Goal: Task Accomplishment & Management: Manage account settings

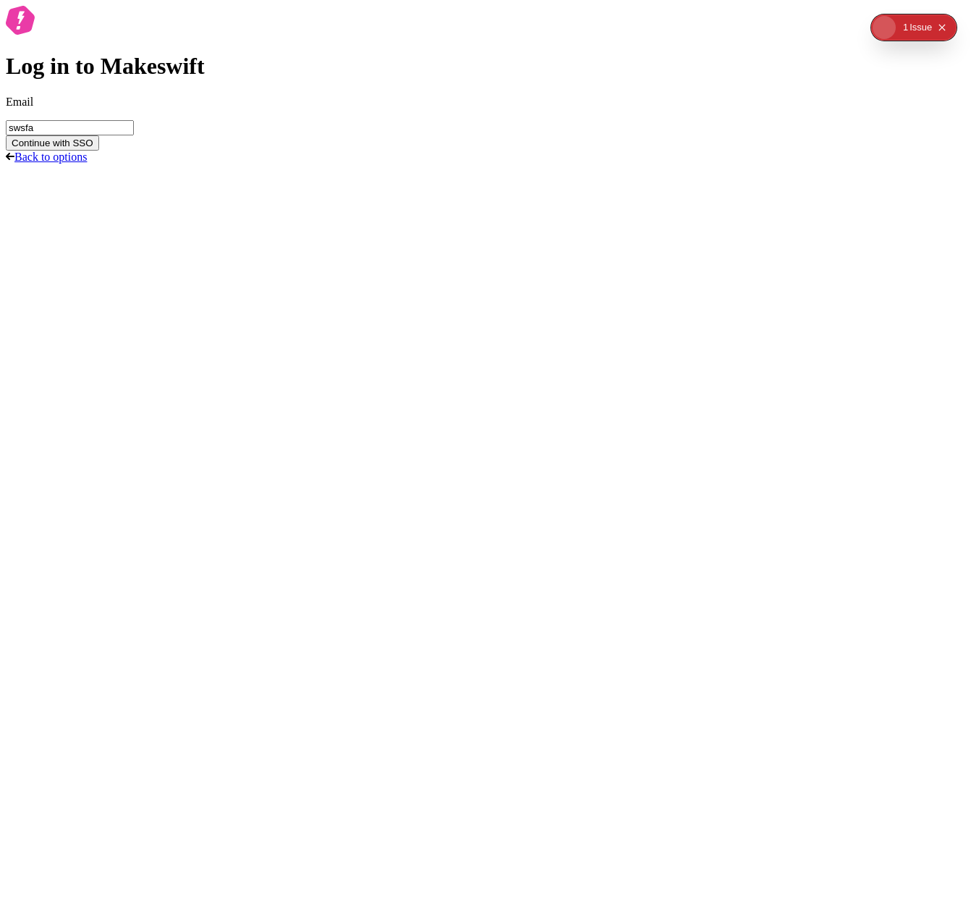
type input "swsf"
type input "[PERSON_NAME][EMAIL_ADDRESS][DOMAIN_NAME]"
click at [6, 135] on button "Continue with SSO" at bounding box center [52, 142] width 93 height 15
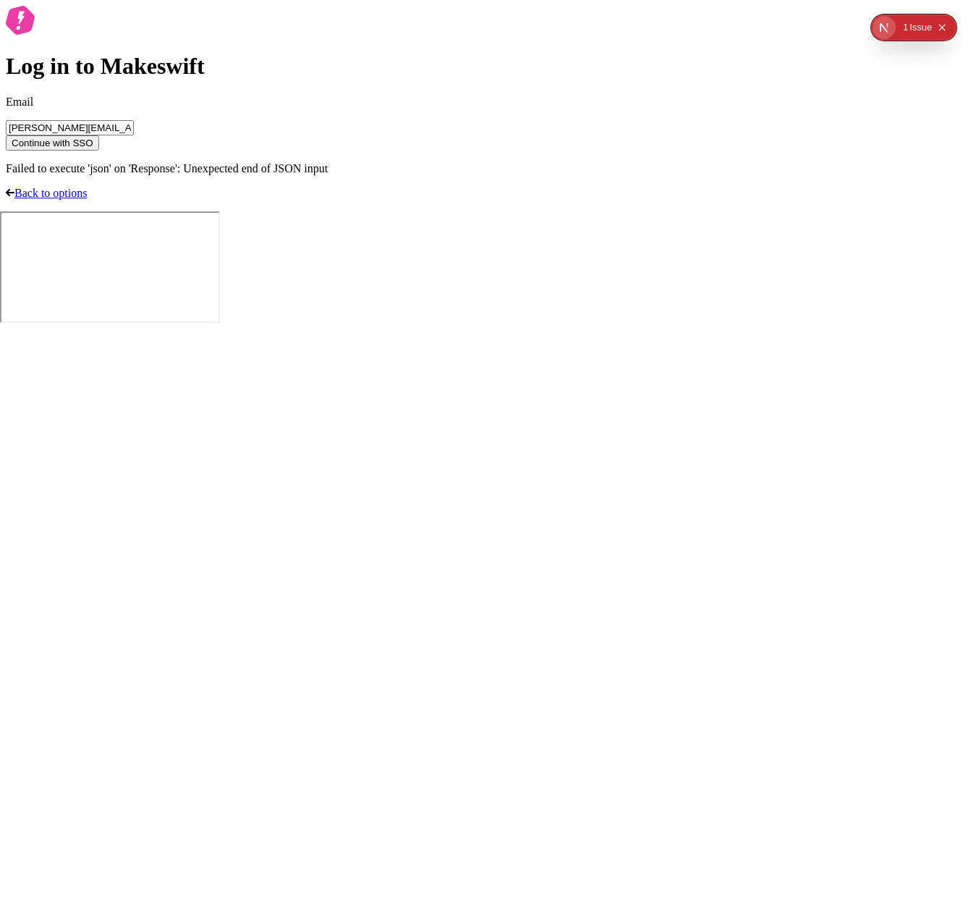
click at [93, 148] on span "Continue with SSO" at bounding box center [53, 143] width 82 height 11
click at [99, 151] on button "Continue with SSO" at bounding box center [52, 142] width 93 height 15
click at [134, 135] on input "[PERSON_NAME][EMAIL_ADDRESS][DOMAIN_NAME]" at bounding box center [70, 127] width 128 height 15
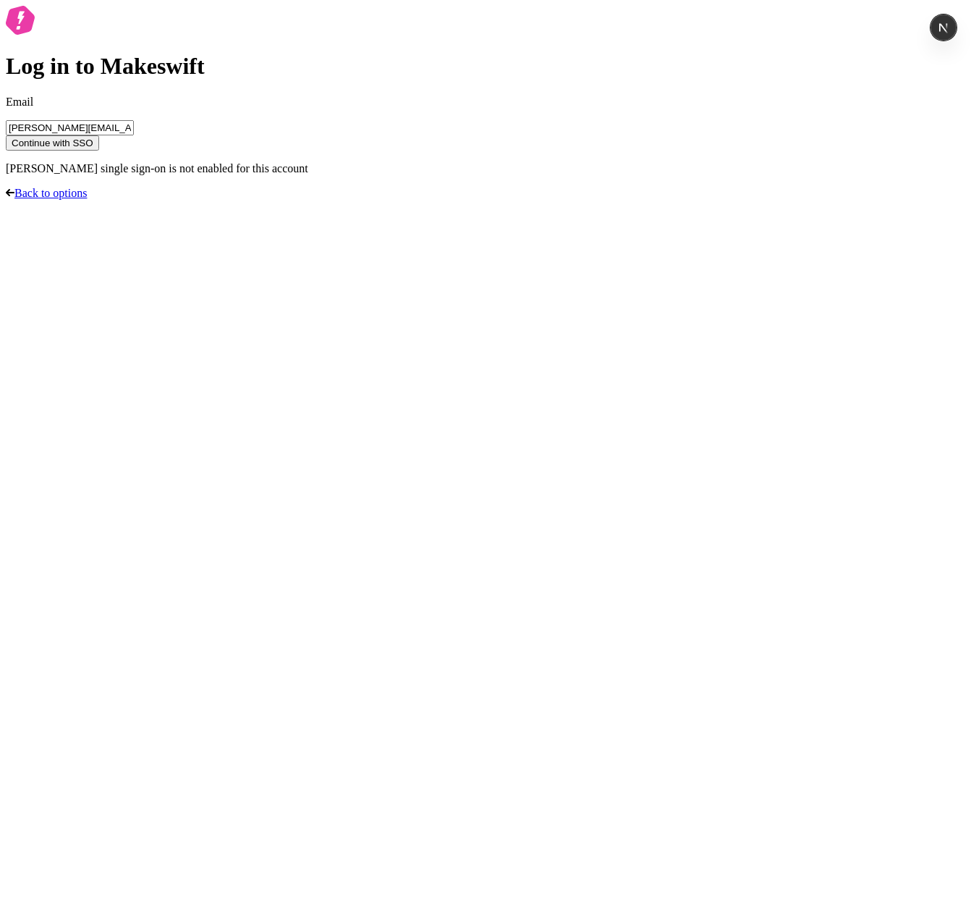
click at [93, 148] on span "Continue with SSO" at bounding box center [53, 143] width 82 height 11
click at [276, 200] on div "Log in to Makeswift Email [PERSON_NAME][EMAIL_ADDRESS][DOMAIN_NAME] Continue wi…" at bounding box center [486, 103] width 960 height 194
click at [99, 151] on button "Continue with SSO" at bounding box center [52, 142] width 93 height 15
click at [93, 148] on span "Continue with SSO" at bounding box center [53, 143] width 82 height 11
click at [531, 175] on form "Email [PERSON_NAME][EMAIL_ADDRESS][DOMAIN_NAME] Continue with [PERSON_NAME] sin…" at bounding box center [486, 136] width 960 height 80
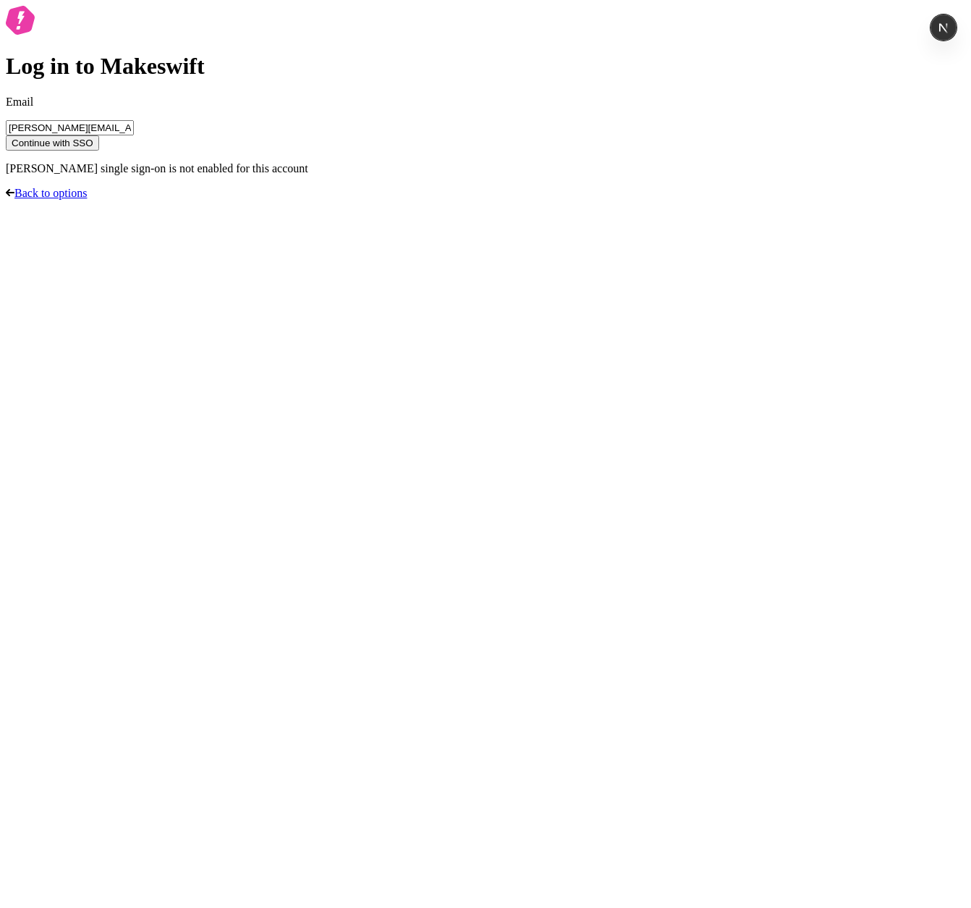
click at [99, 151] on button "Continue with SSO" at bounding box center [52, 142] width 93 height 15
